Goal: Information Seeking & Learning: Understand process/instructions

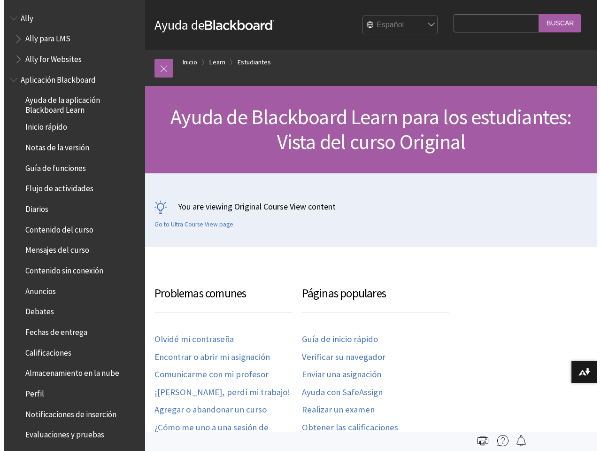
scroll to position [1006, 0]
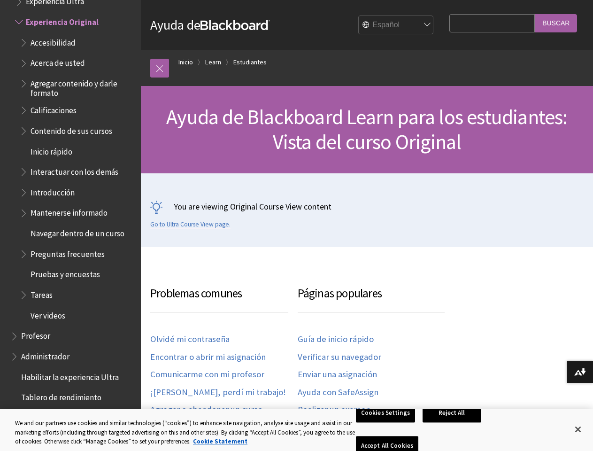
click at [296, 226] on div "You are viewing Original Course View content Go to Ultra Course View page." at bounding box center [367, 215] width 434 height 28
click at [160, 68] on link at bounding box center [159, 68] width 19 height 19
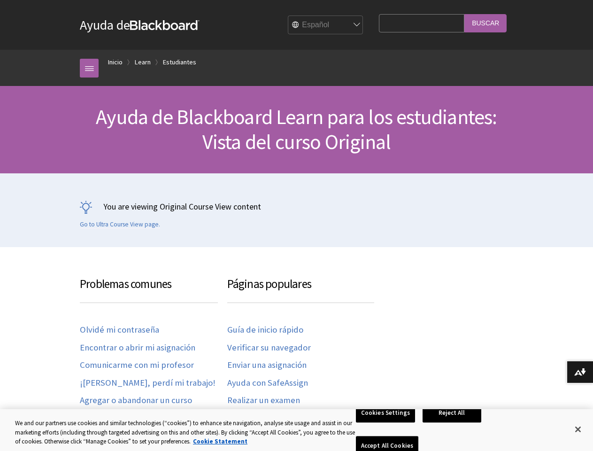
click at [66, 202] on div "Ayuda de Blackboard Ayuda de Bb English عربية Català Cymraeg [PERSON_NAME] Espa…" at bounding box center [296, 123] width 593 height 247
click at [580, 372] on button "Descargar formatos alternativos..." at bounding box center [580, 372] width 26 height 23
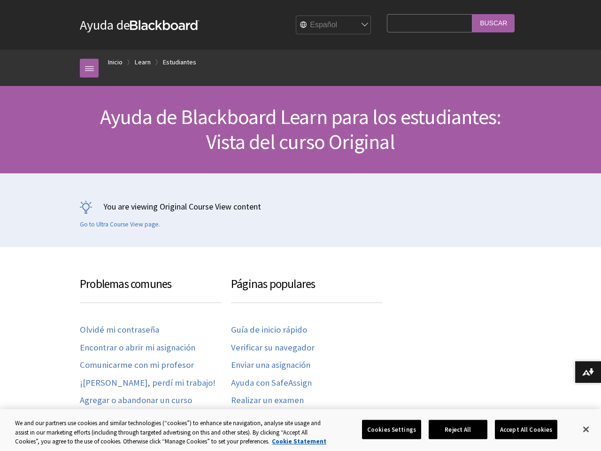
click at [387, 429] on button "Cookies Settings" at bounding box center [391, 430] width 59 height 20
click at [0, 0] on div at bounding box center [0, 0] width 0 height 0
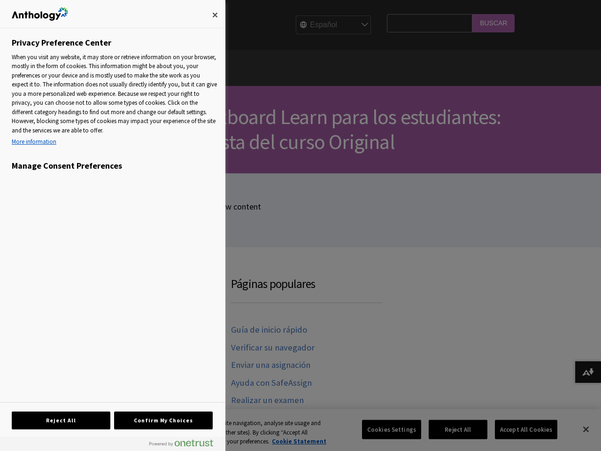
click at [520, 429] on div at bounding box center [300, 225] width 601 height 451
click at [578, 429] on div at bounding box center [300, 225] width 601 height 451
